Goal: Information Seeking & Learning: Learn about a topic

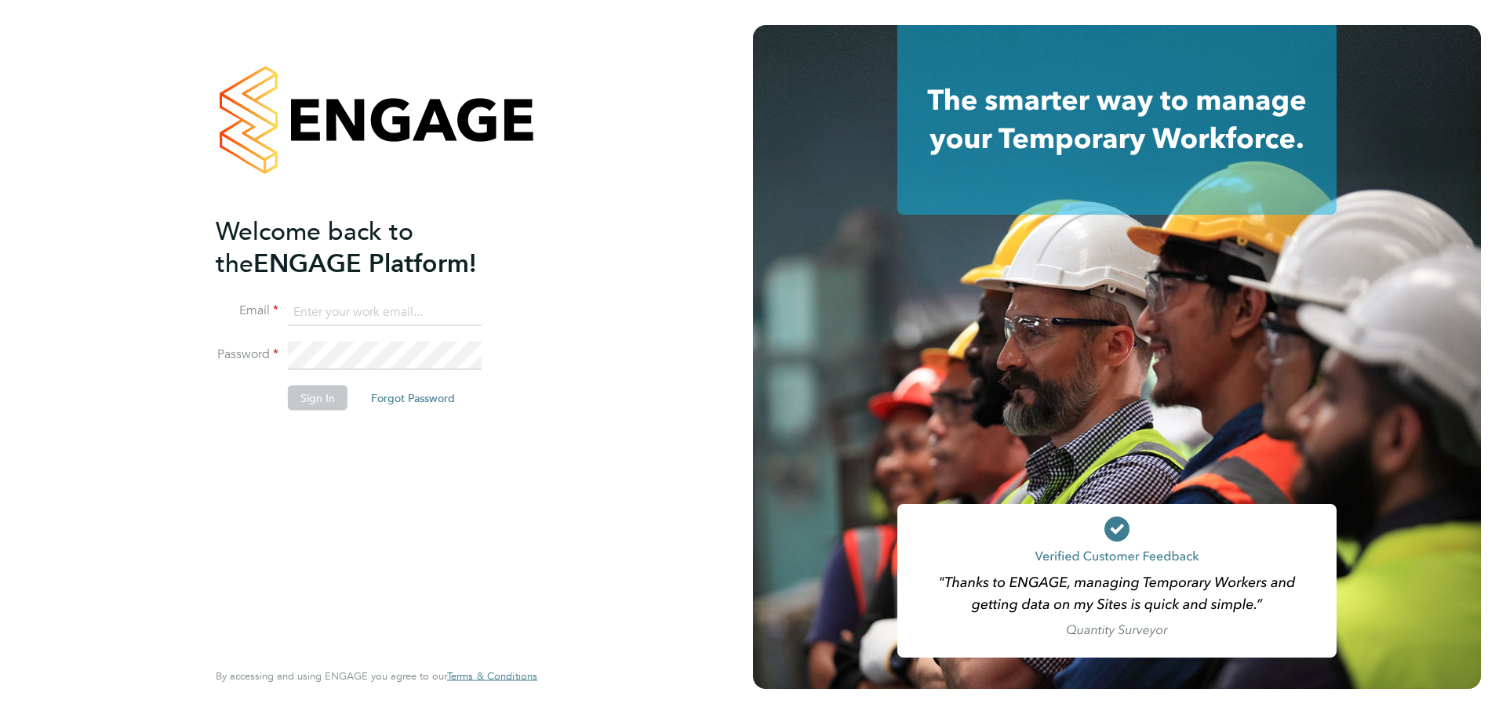
type input "laurence.Elkington@huntereducation.co.uk"
click at [327, 389] on button "Sign In" at bounding box center [318, 398] width 60 height 25
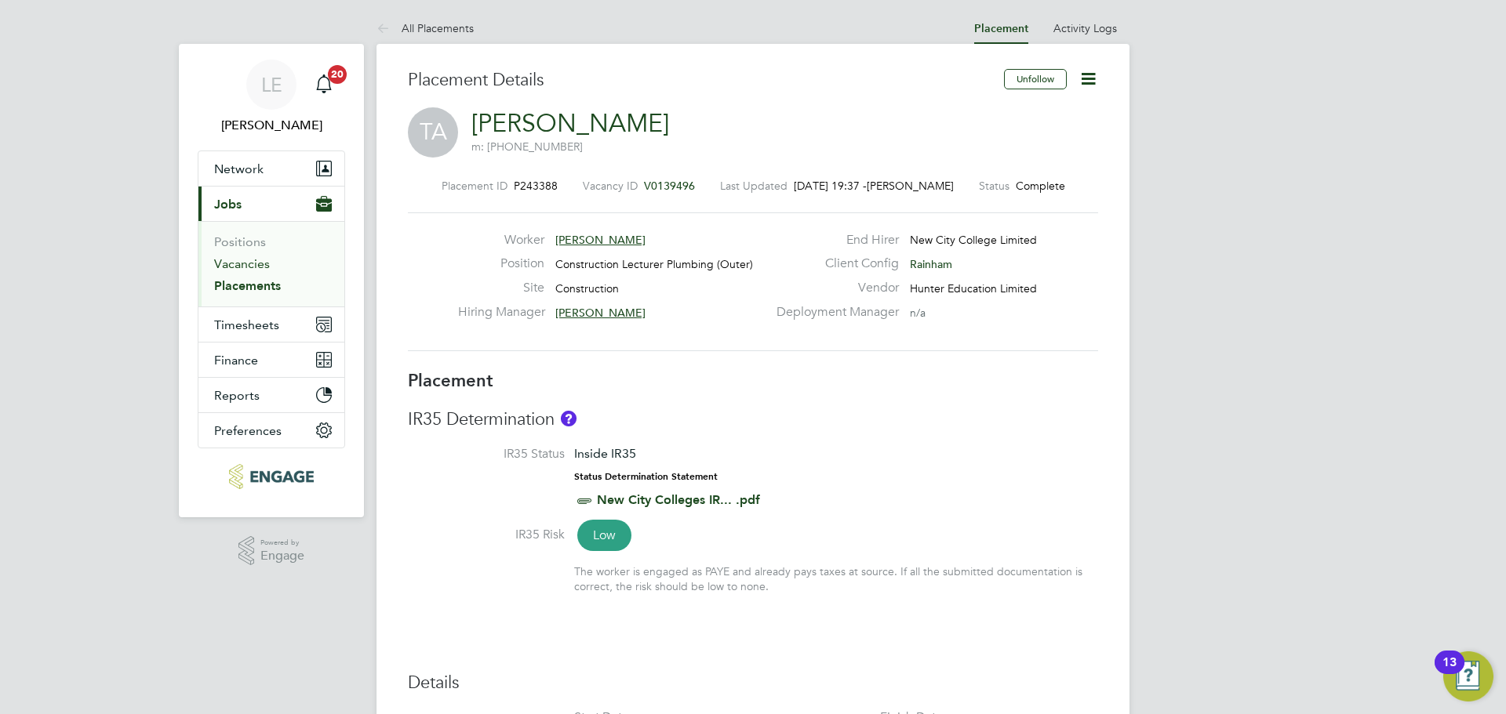
click at [224, 262] on link "Vacancies" at bounding box center [242, 263] width 56 height 15
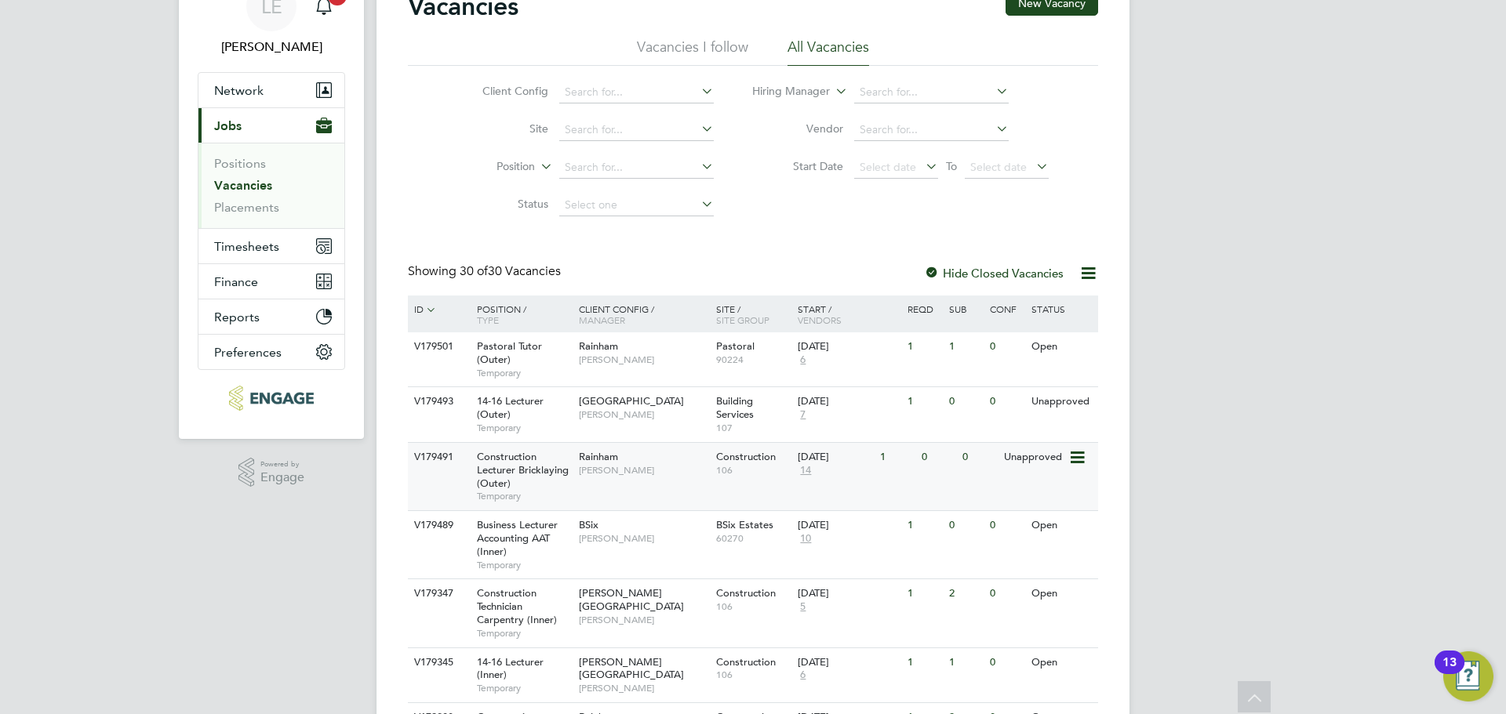
click at [613, 465] on span "Ian Rist" at bounding box center [643, 470] width 129 height 13
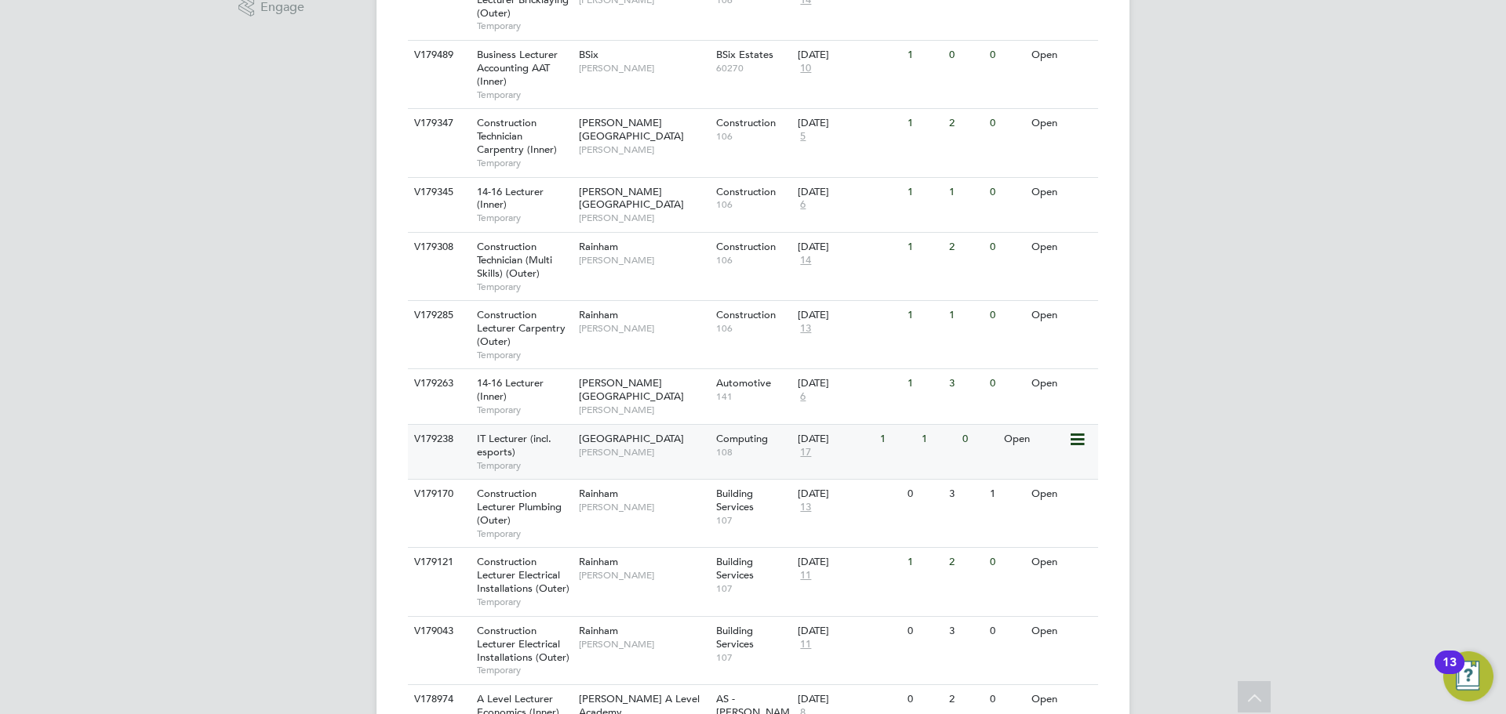
scroll to position [157, 0]
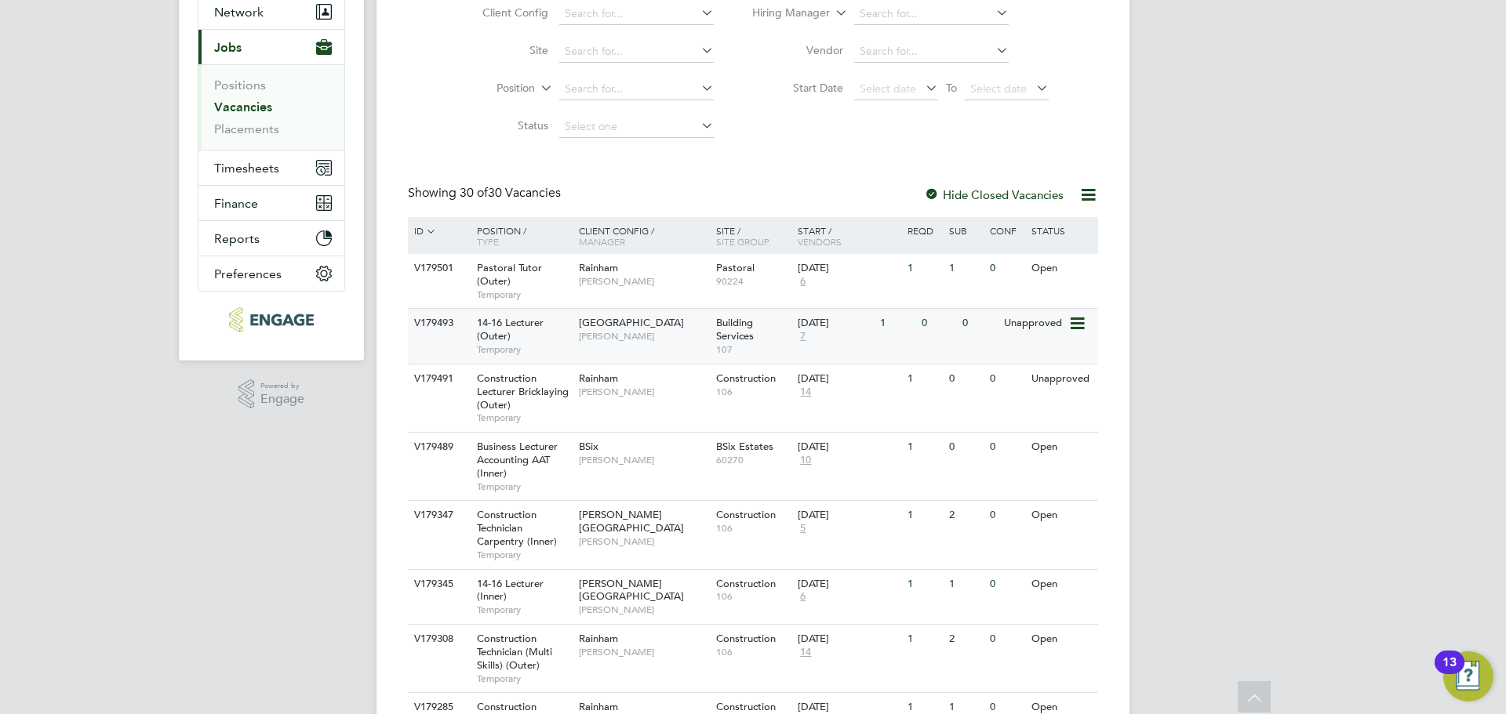
click at [569, 339] on div "14-16 Lecturer (Outer) Temporary" at bounding box center [520, 336] width 110 height 54
click at [802, 333] on span "7" at bounding box center [803, 336] width 10 height 13
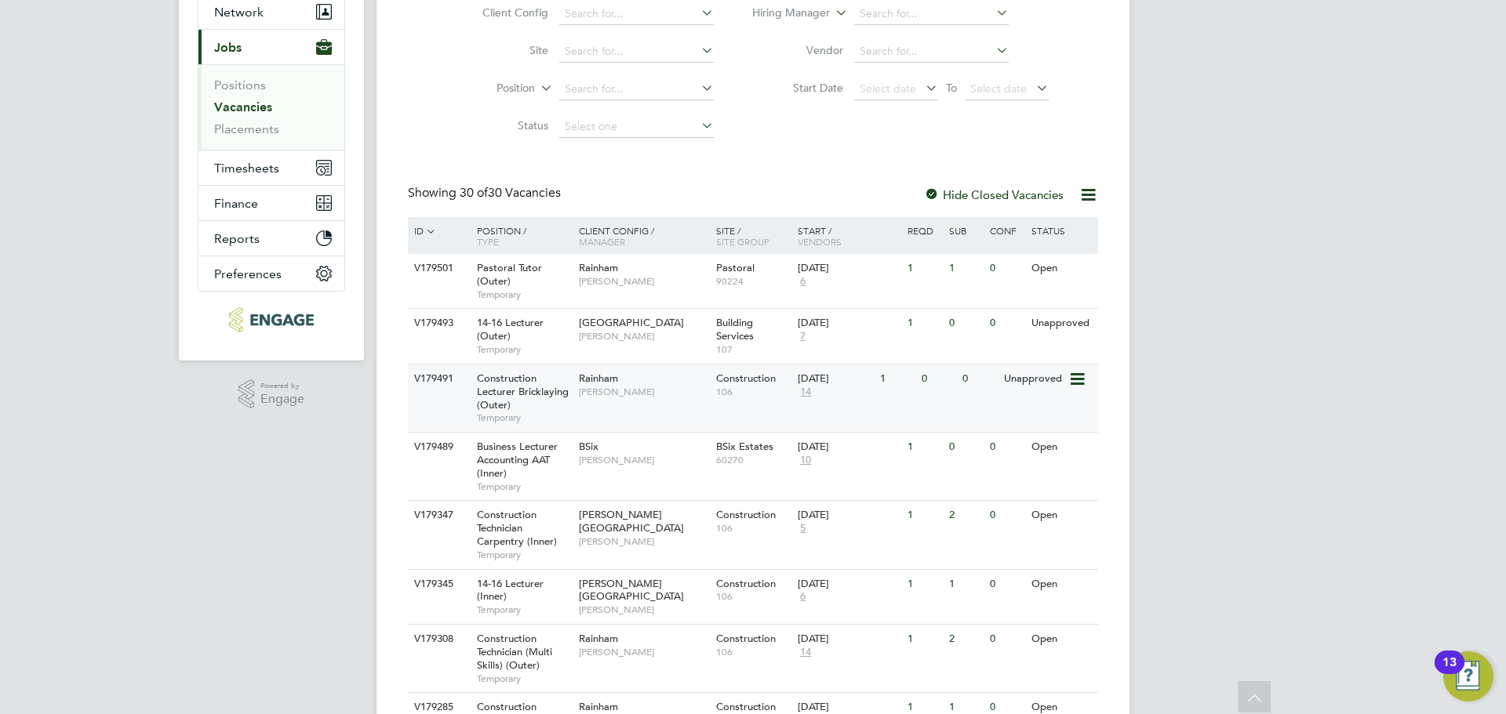
click at [808, 390] on span "14" at bounding box center [806, 392] width 16 height 13
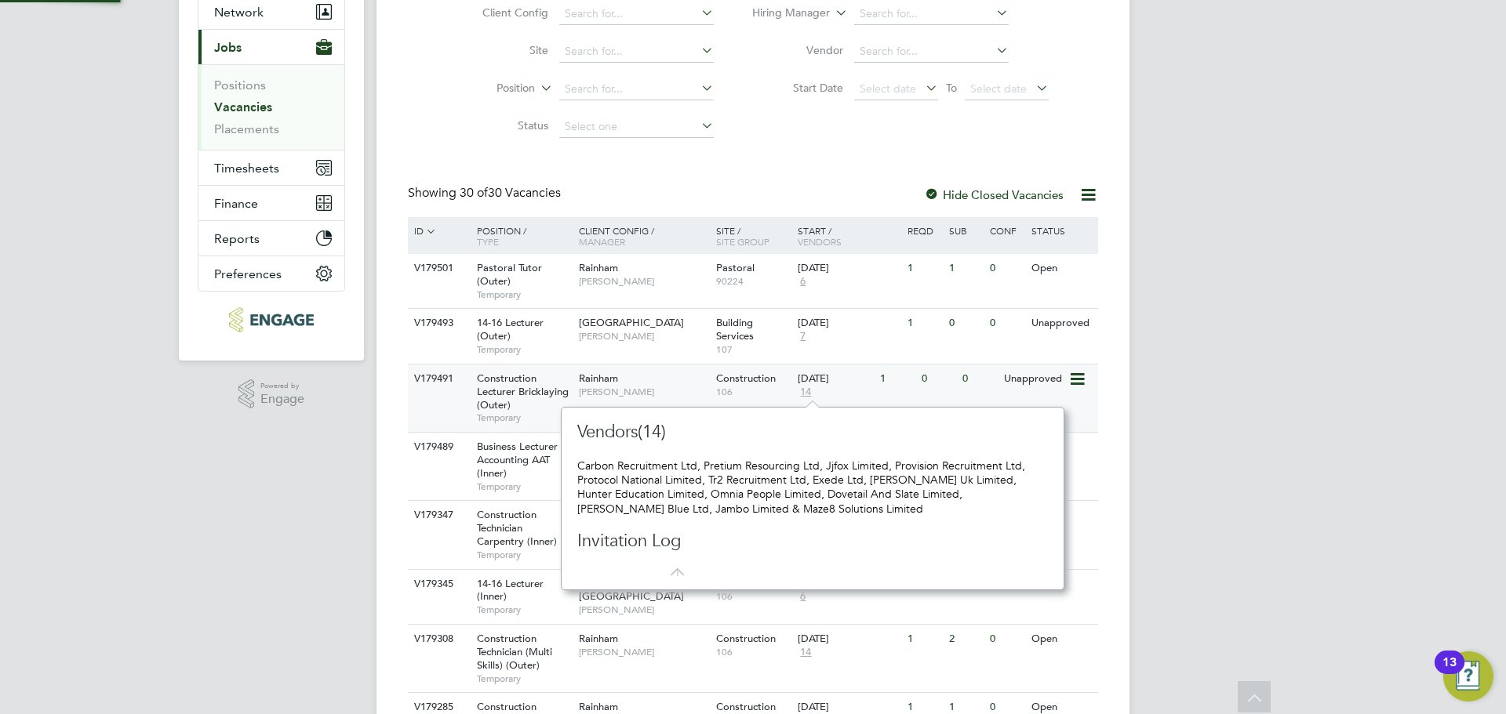
scroll to position [183, 490]
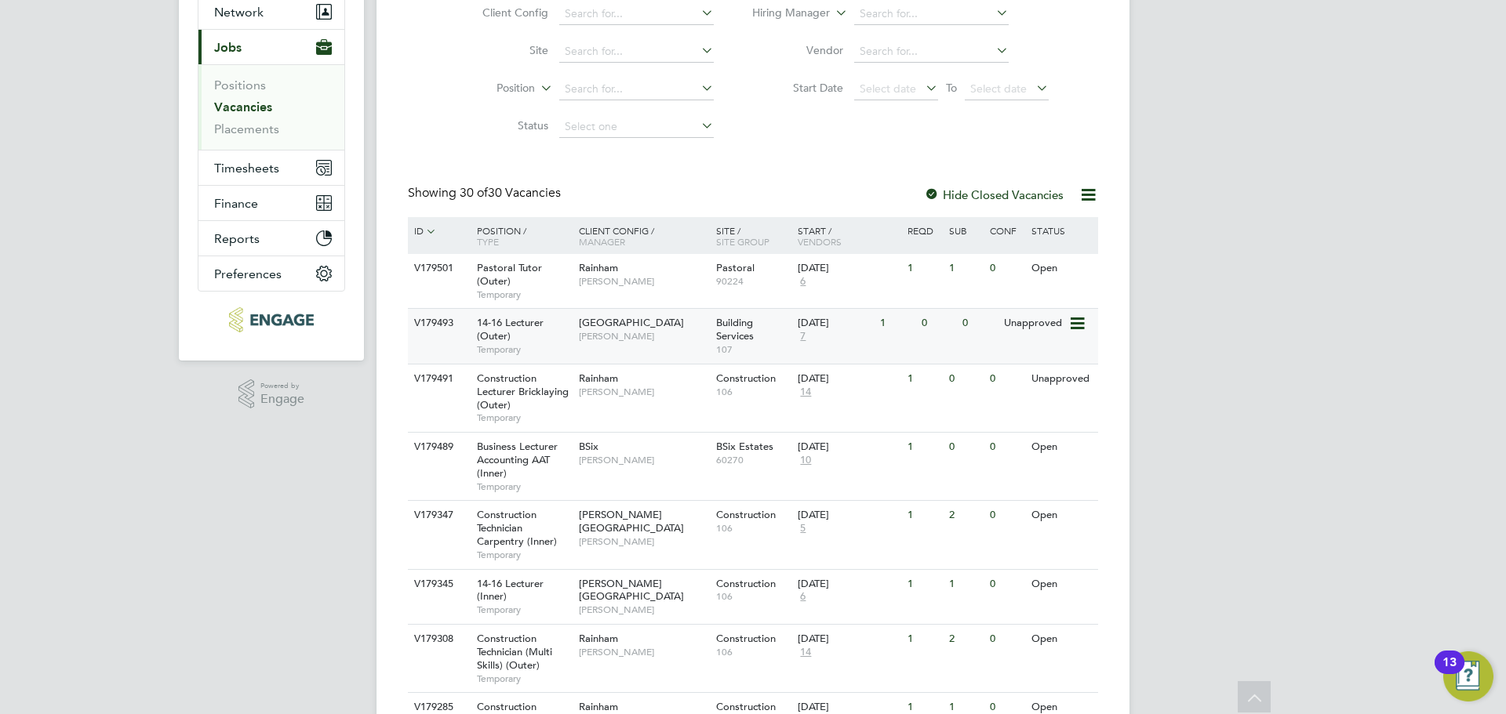
click at [557, 345] on span "Temporary" at bounding box center [524, 350] width 94 height 13
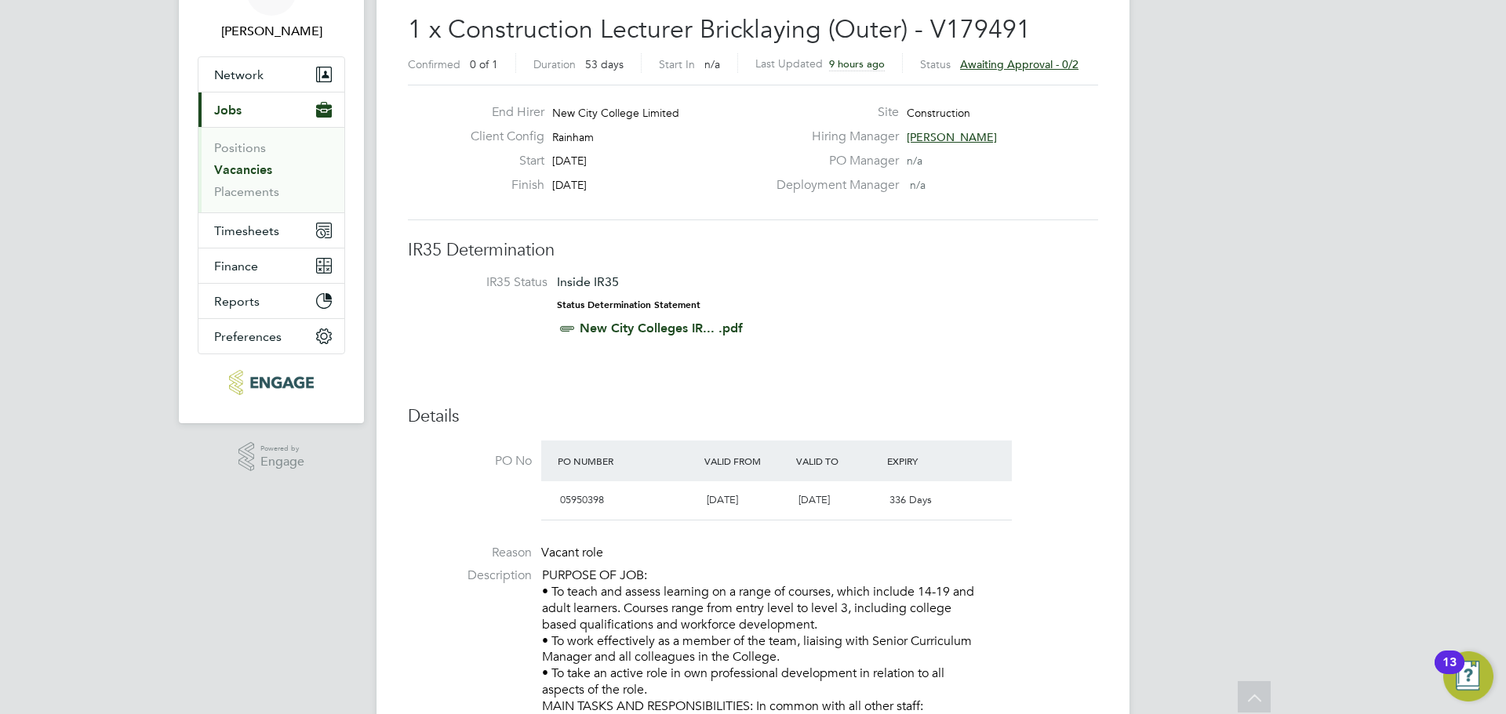
scroll to position [78, 0]
